Goal: Use online tool/utility: Utilize a website feature to perform a specific function

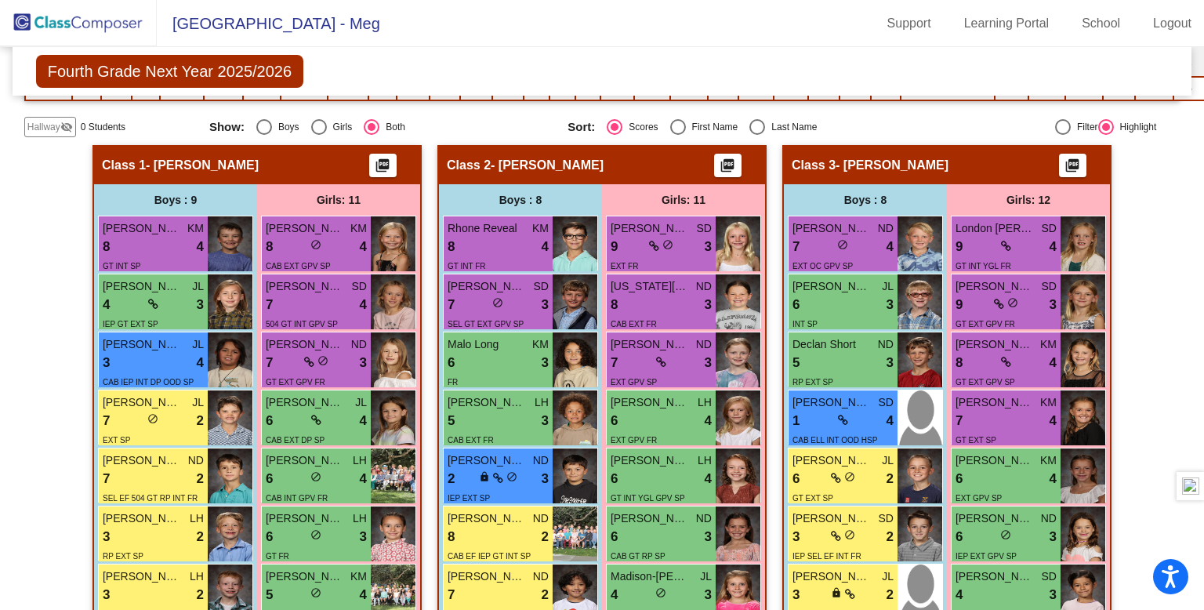
scroll to position [282, 0]
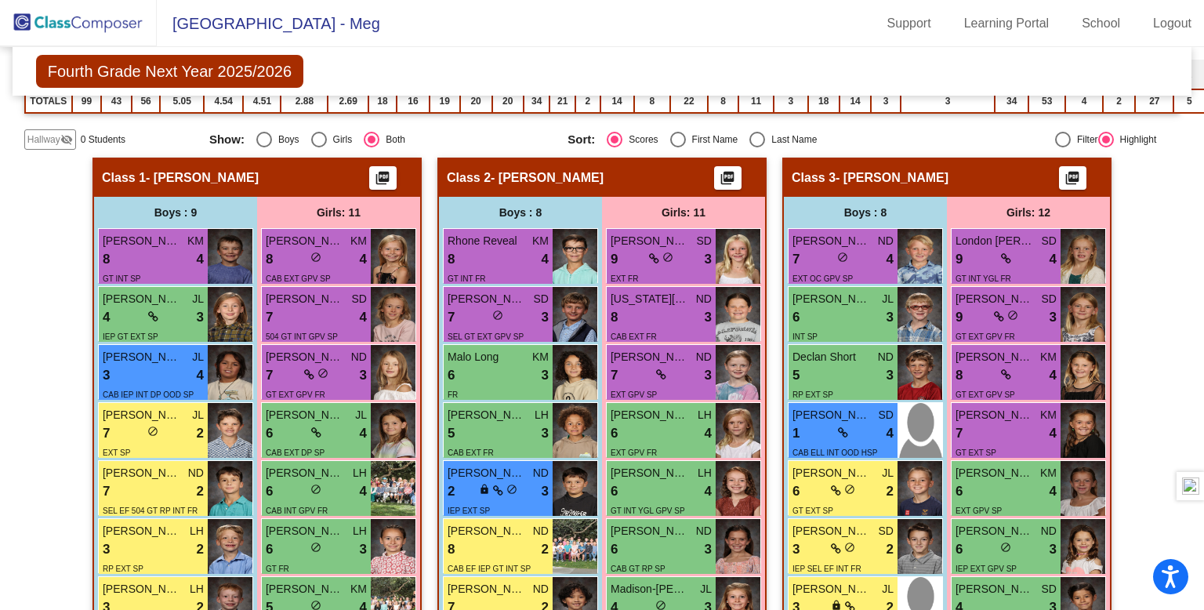
click at [88, 22] on img at bounding box center [78, 23] width 157 height 46
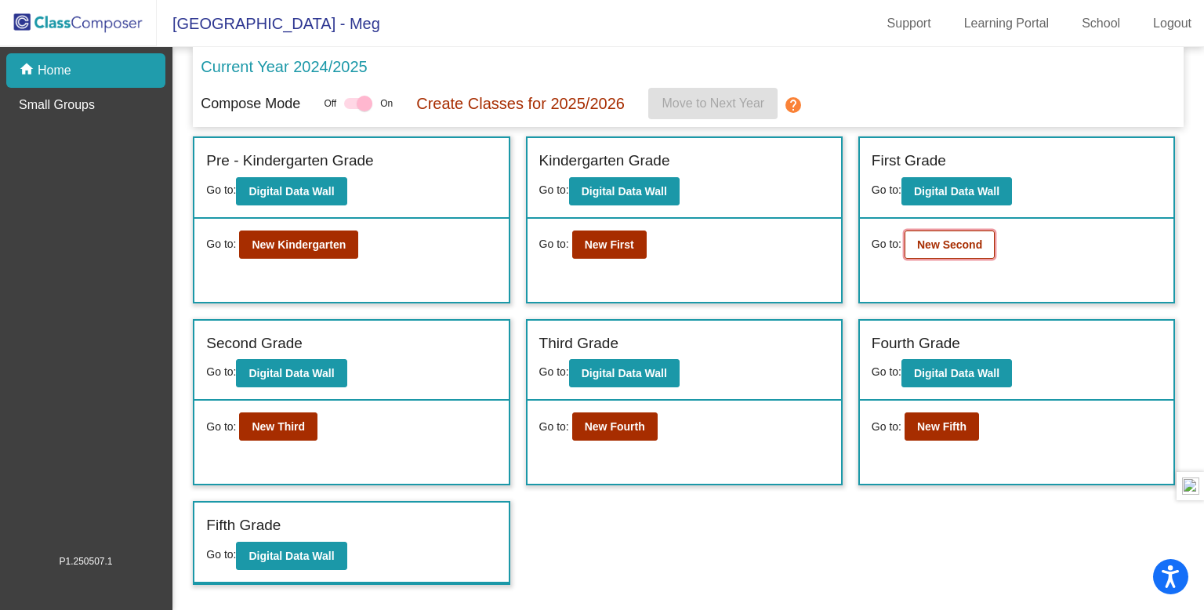
click at [957, 250] on button "New Second" at bounding box center [950, 245] width 90 height 28
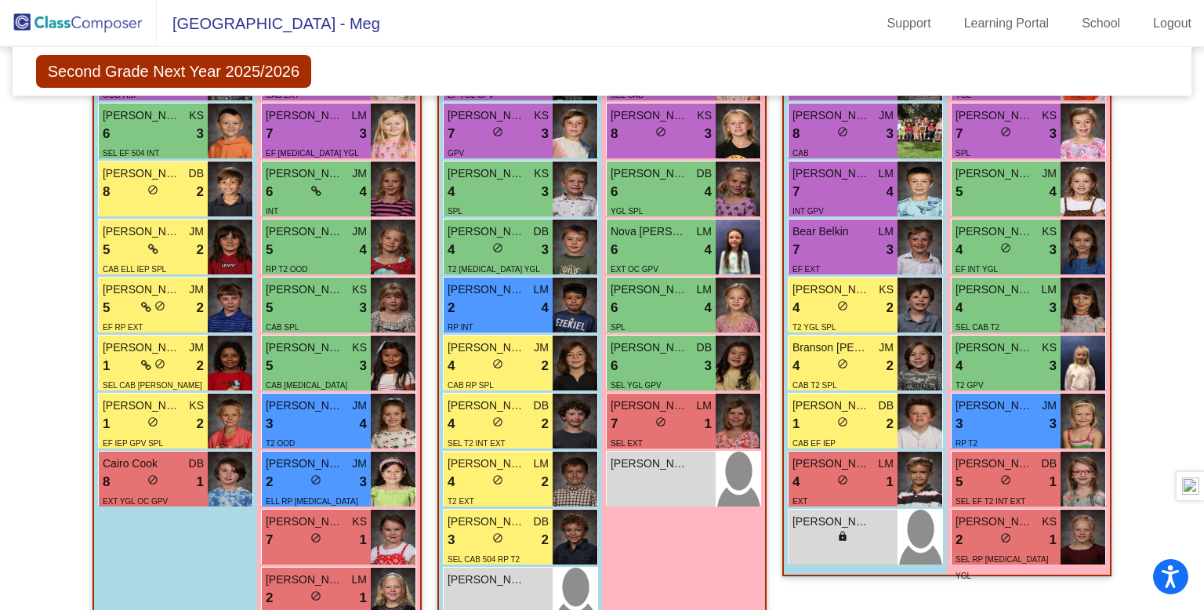
scroll to position [183, 0]
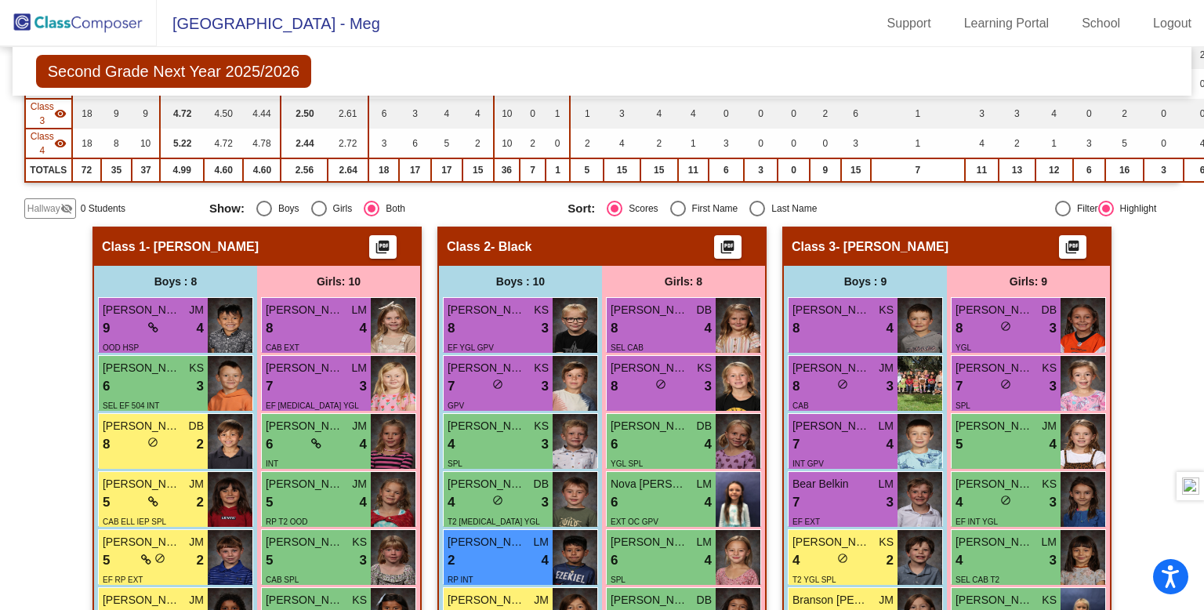
click at [124, 28] on img at bounding box center [78, 23] width 157 height 46
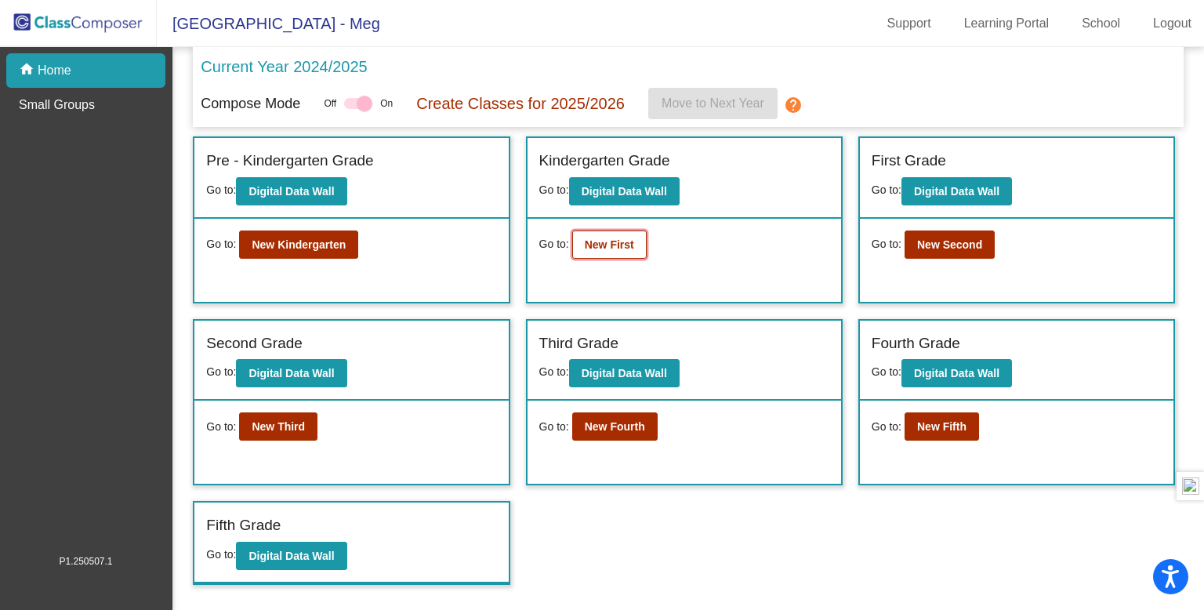
click at [628, 248] on b "New First" at bounding box center [609, 244] width 49 height 13
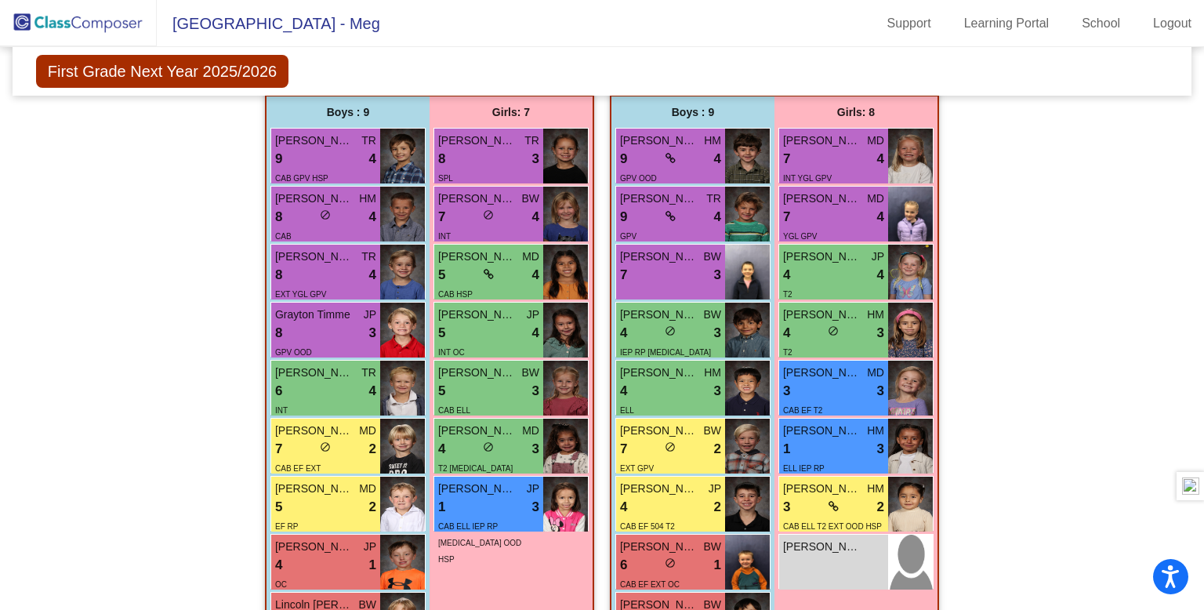
scroll to position [1004, 0]
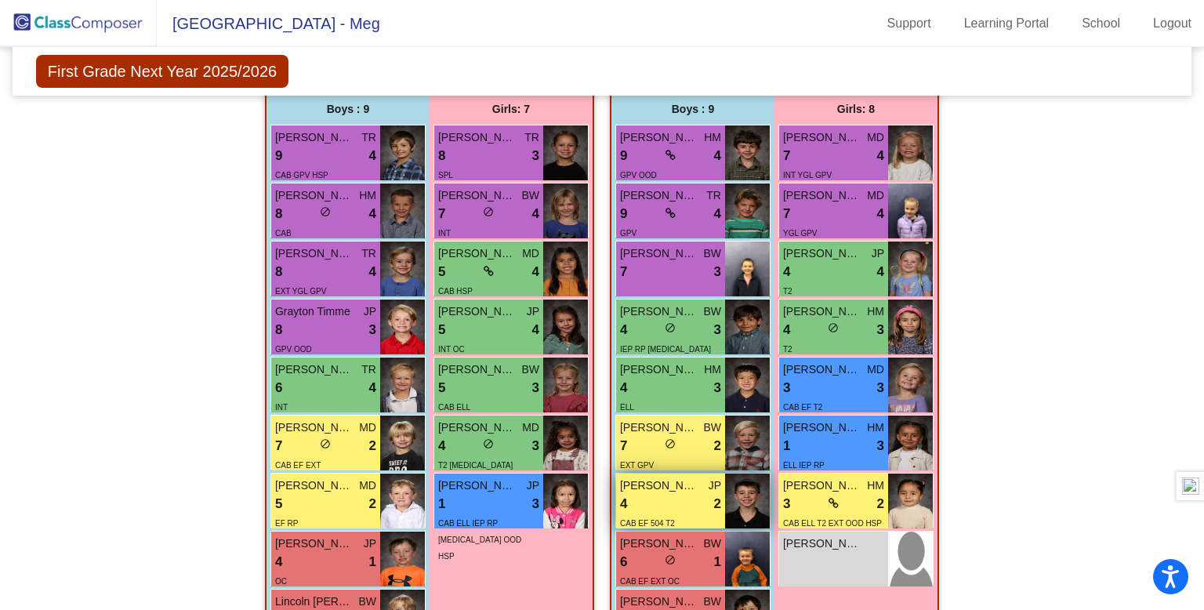
click at [658, 494] on div "4 lock do_not_disturb_alt 2" at bounding box center [670, 504] width 101 height 20
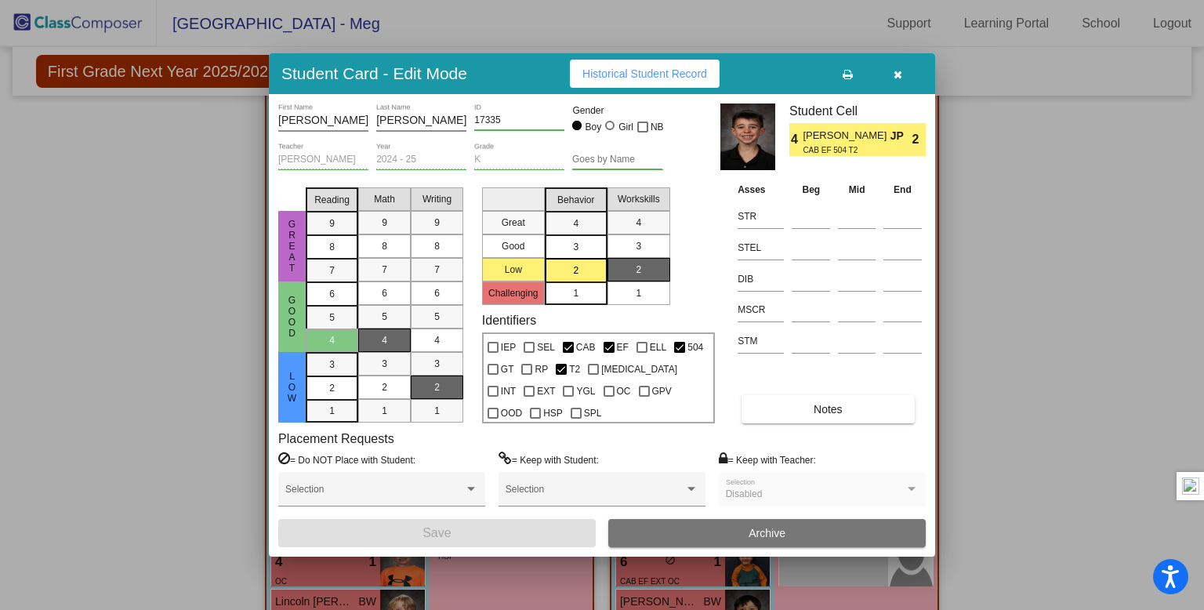
click at [899, 72] on icon "button" at bounding box center [898, 74] width 9 height 11
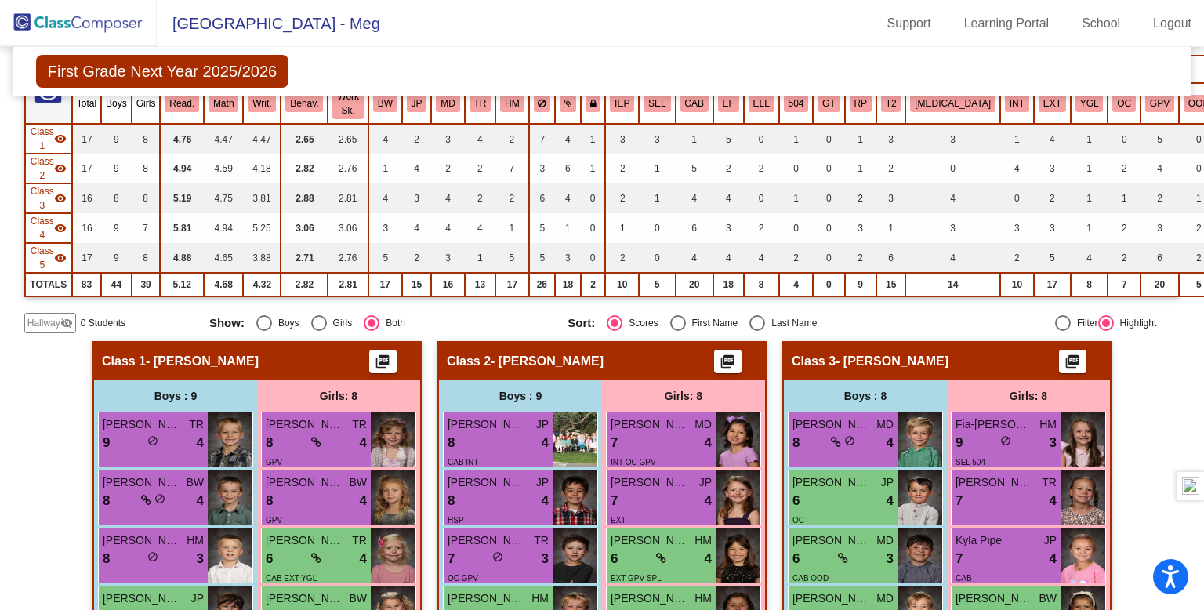
scroll to position [58, 0]
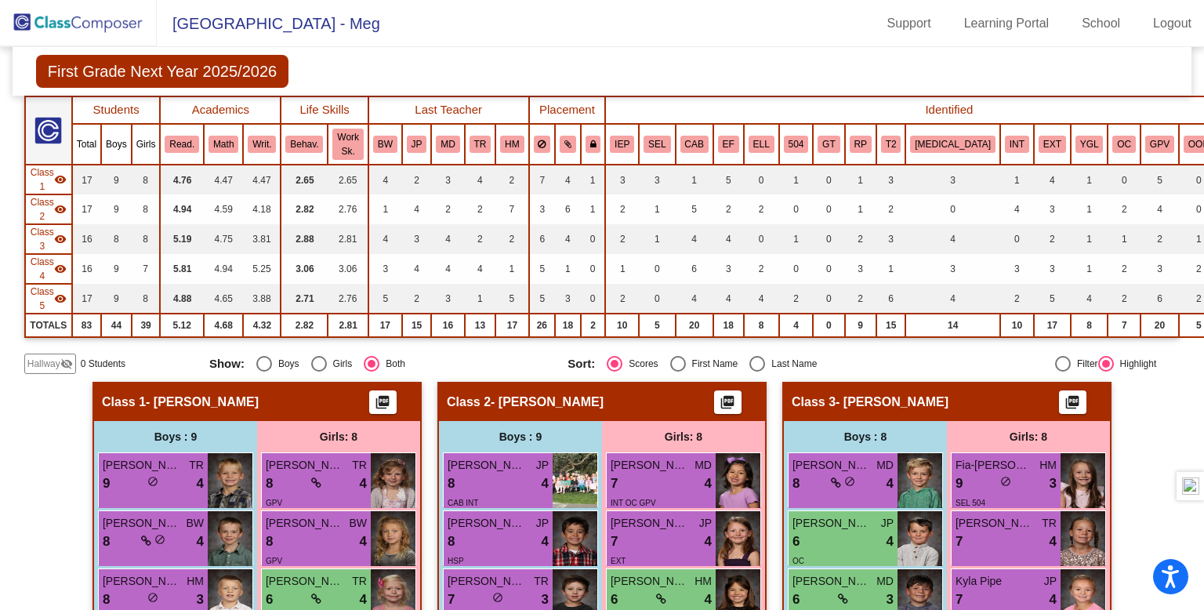
click at [104, 21] on img at bounding box center [78, 23] width 157 height 46
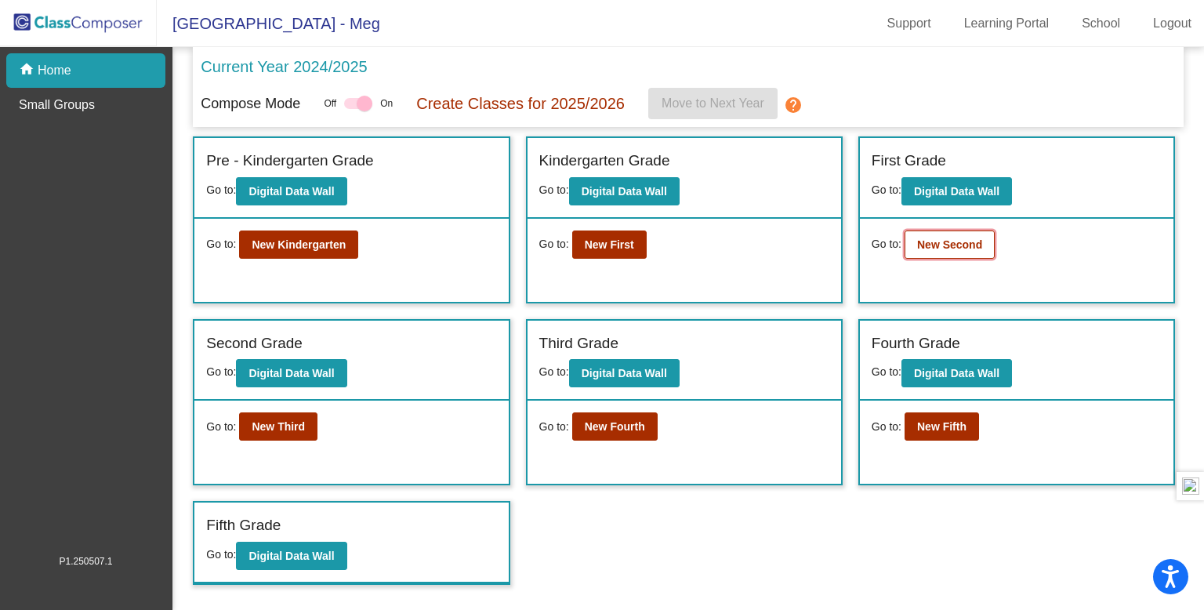
click at [927, 250] on button "New Second" at bounding box center [950, 245] width 90 height 28
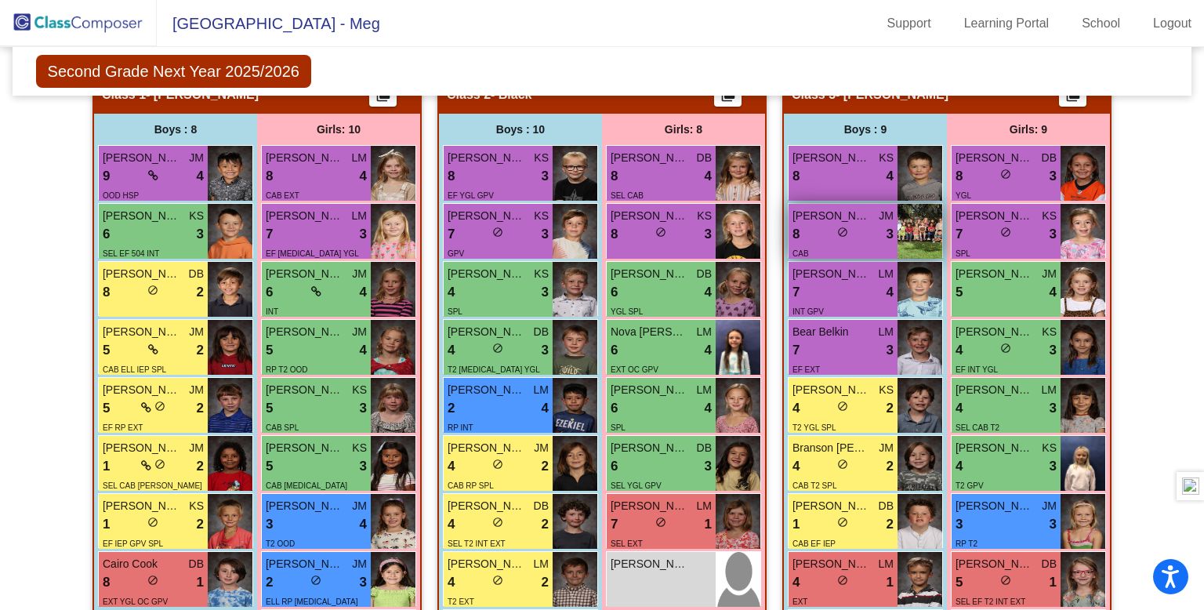
scroll to position [336, 0]
